Goal: Navigation & Orientation: Go to known website

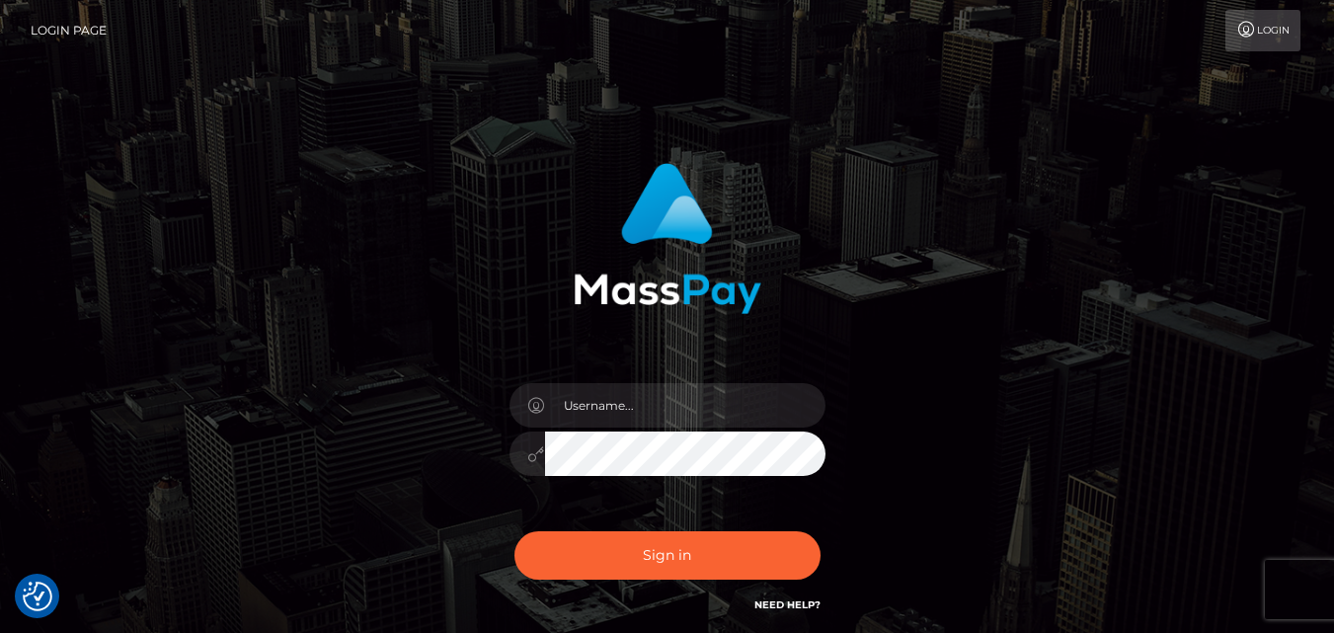
checkbox input "true"
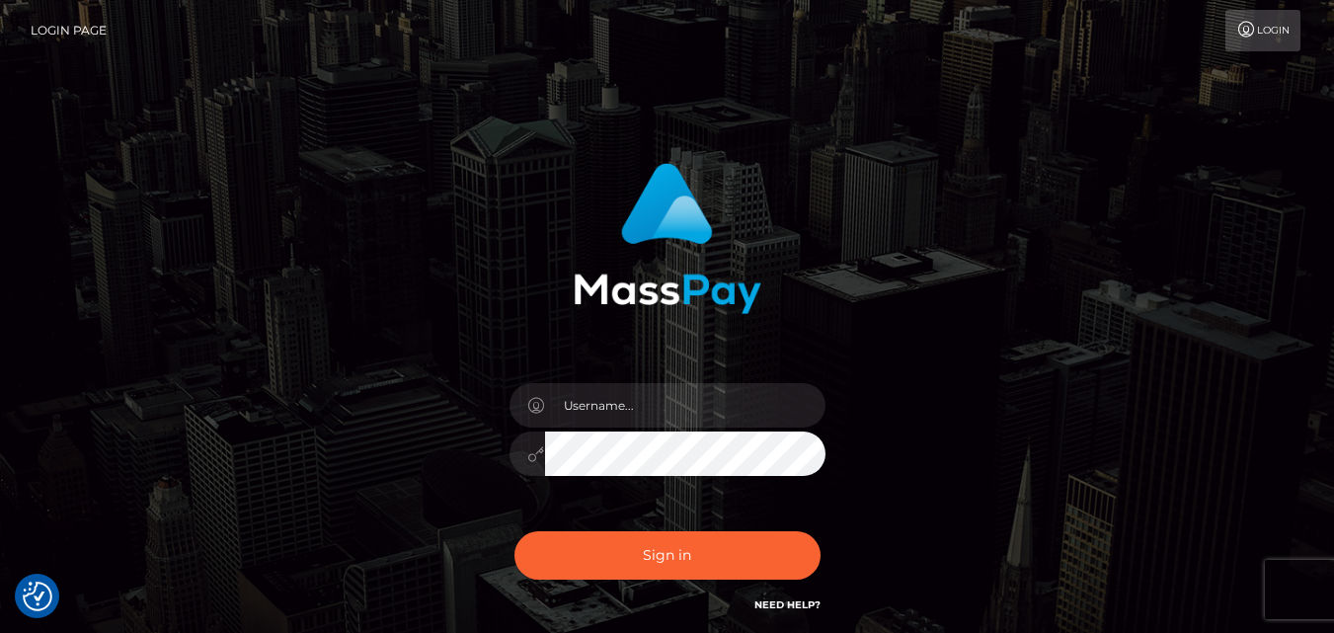
checkbox input "true"
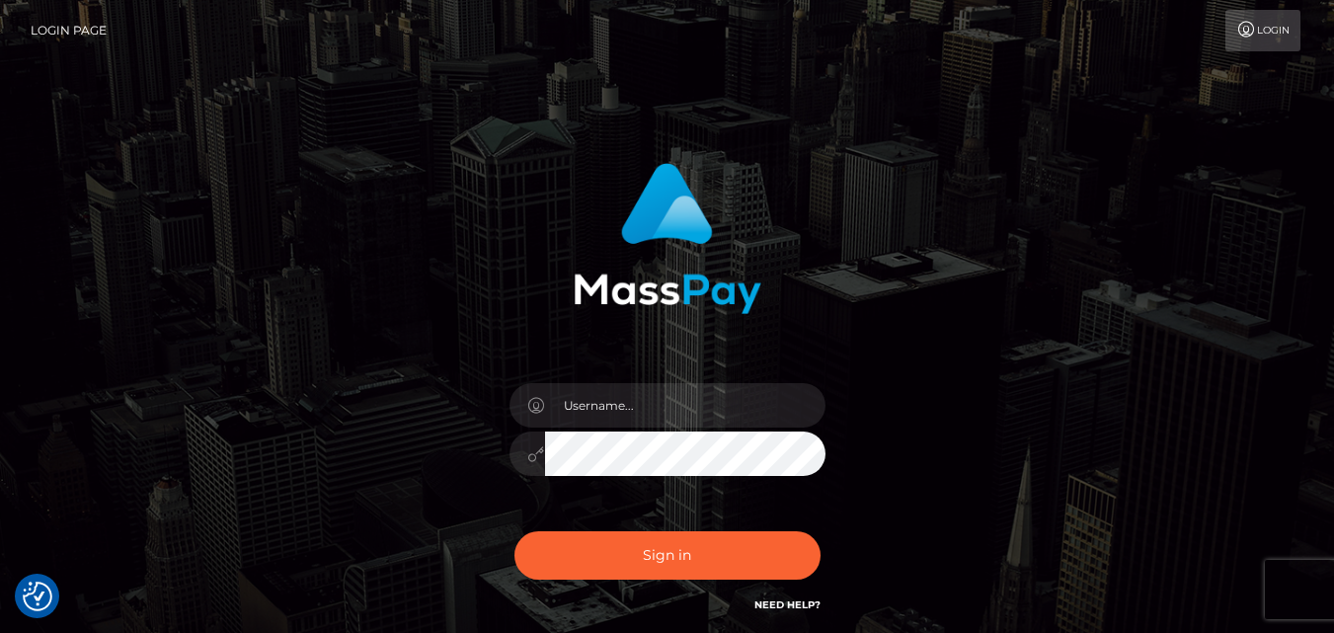
checkbox input "true"
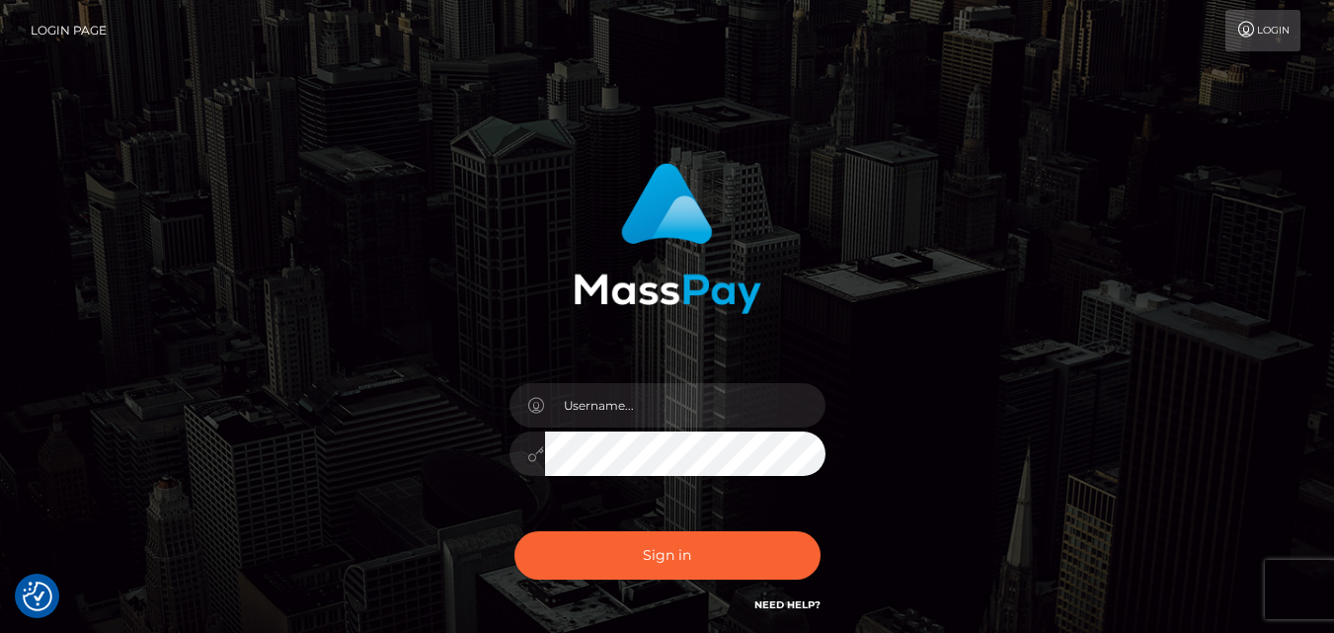
checkbox input "true"
